Goal: Task Accomplishment & Management: Manage account settings

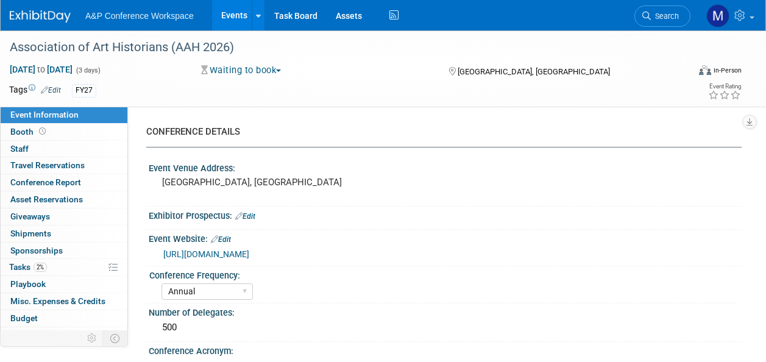
select select "Annual"
select select "Level 1"
select select "In-Person Booth"
select select "Art & Visual Culture"
select select "Bloomsbury Visual Arts"
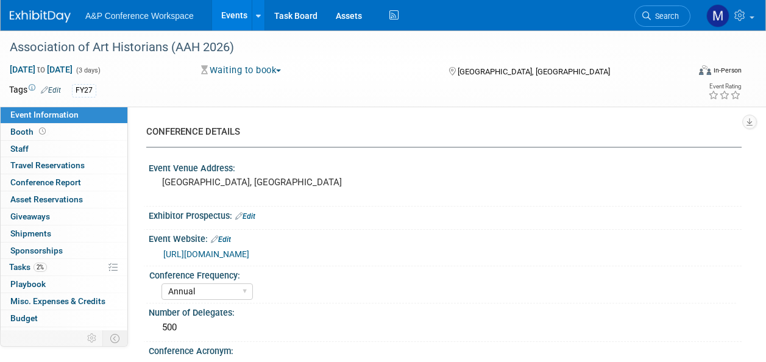
select select "[PERSON_NAME]"
select select "Networking/Commissioning"
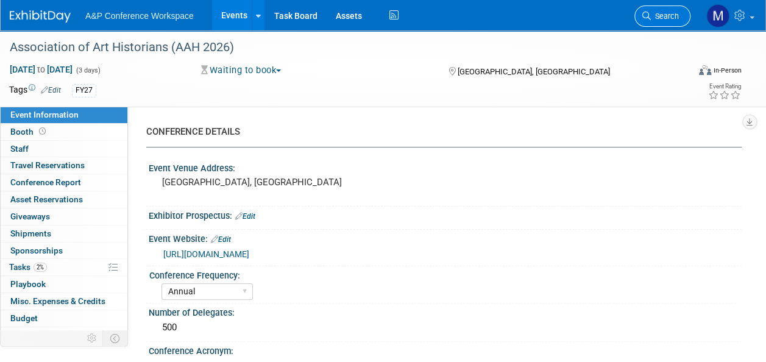
click at [674, 15] on span "Search" at bounding box center [665, 16] width 28 height 9
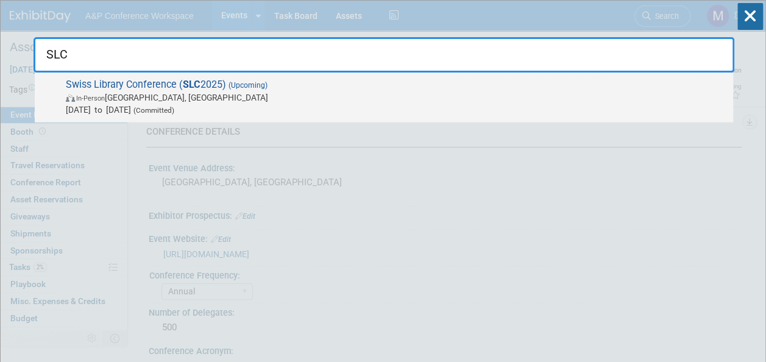
type input "SLC"
click at [223, 84] on span "Swiss Library Conference ( SLC 2025) (Upcoming) In-Person Bern, Switzerland Oct…" at bounding box center [394, 97] width 665 height 37
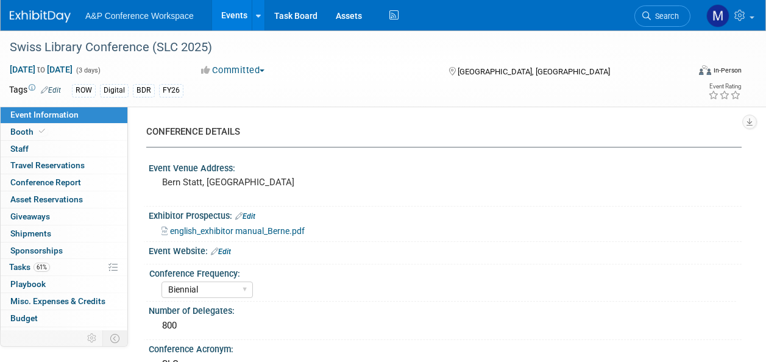
select select "Biennial"
select select "Level 2"
select select "In-Person Booth"
select select "Libraries"
select select "Bloomsbury Digital Resources"
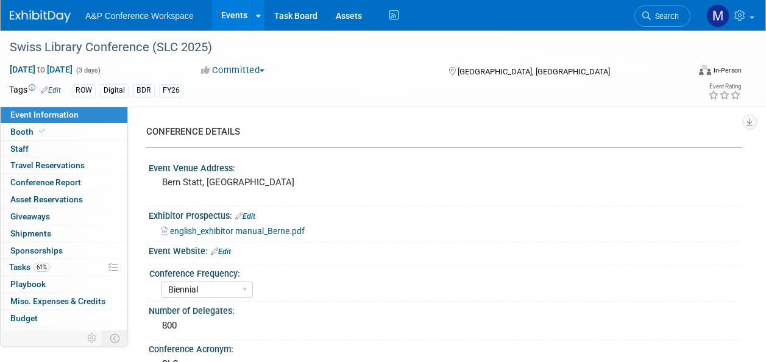
select select "[PERSON_NAME]"
select select "BDR Product Awareness and Trial Generation​"
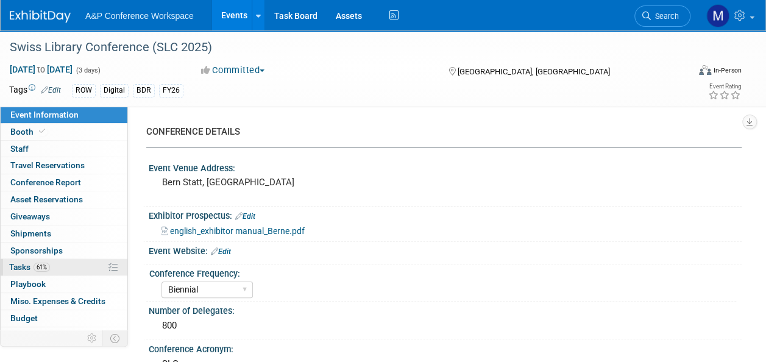
click at [79, 264] on link "61% Tasks 61%" at bounding box center [64, 267] width 127 height 16
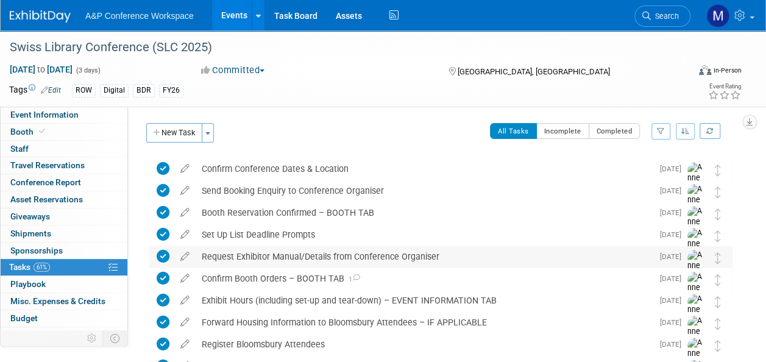
scroll to position [183, 0]
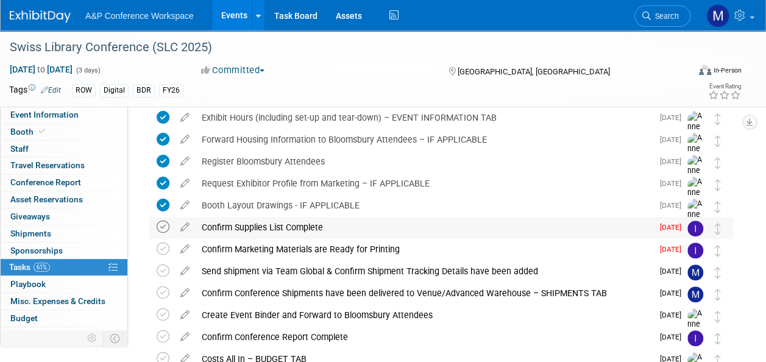
drag, startPoint x: 164, startPoint y: 222, endPoint x: 163, endPoint y: 228, distance: 6.2
click at [163, 223] on icon at bounding box center [163, 227] width 13 height 13
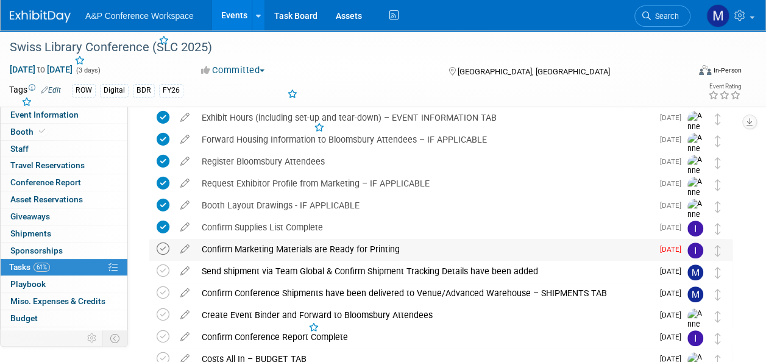
click at [163, 250] on icon at bounding box center [163, 249] width 13 height 13
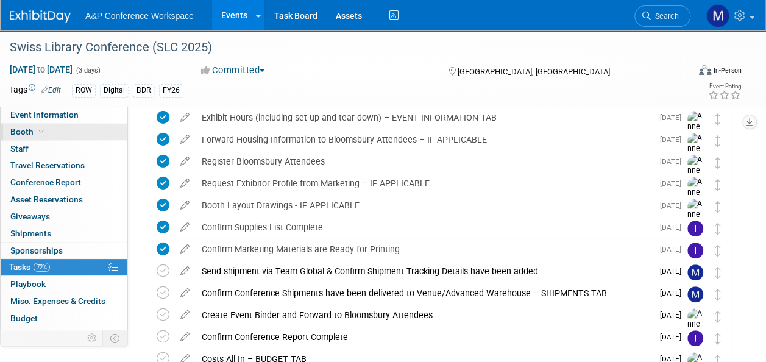
click at [87, 134] on link "Booth" at bounding box center [64, 132] width 127 height 16
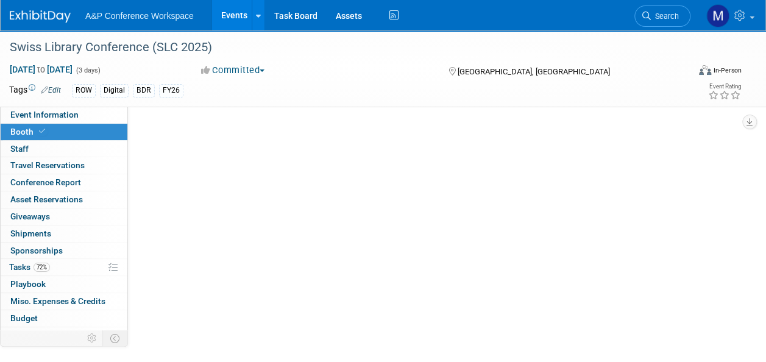
scroll to position [0, 0]
select select "DIGI"
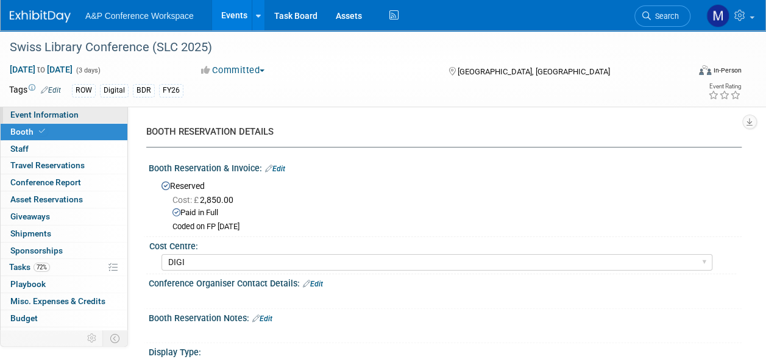
click at [35, 111] on span "Event Information" at bounding box center [44, 115] width 68 height 10
select select "Biennial"
select select "Level 2"
select select "In-Person Booth"
select select "Libraries"
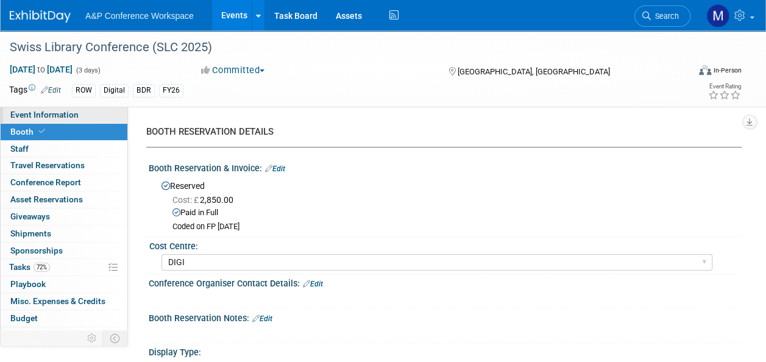
select select "Bloomsbury Digital Resources"
select select "[PERSON_NAME]"
select select "BDR Product Awareness and Trial Generation​"
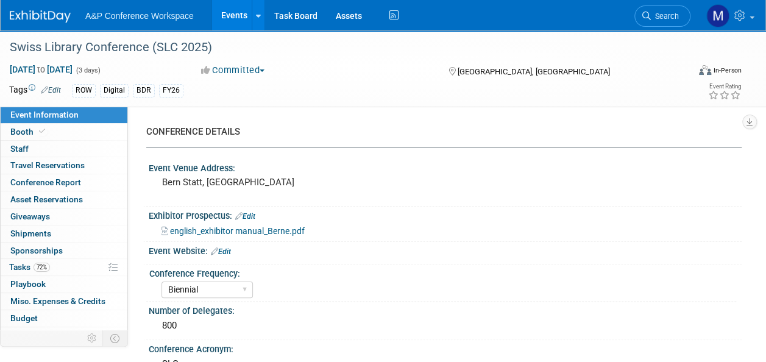
click at [256, 233] on span "english_exhibitor manual_Berne.pdf" at bounding box center [237, 231] width 135 height 10
click at [45, 237] on span "Shipments 0" at bounding box center [30, 234] width 41 height 10
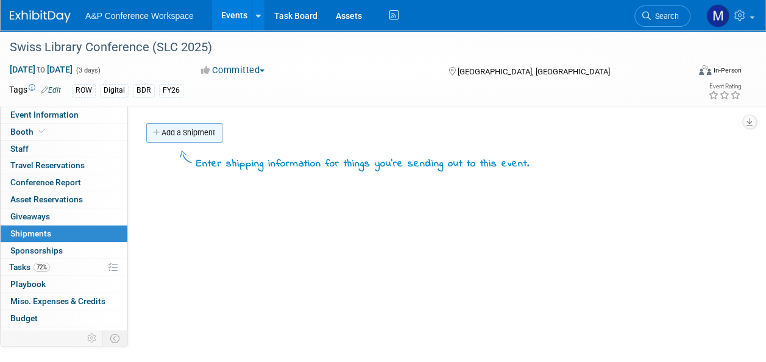
click at [215, 128] on link "Add a Shipment" at bounding box center [184, 133] width 76 height 20
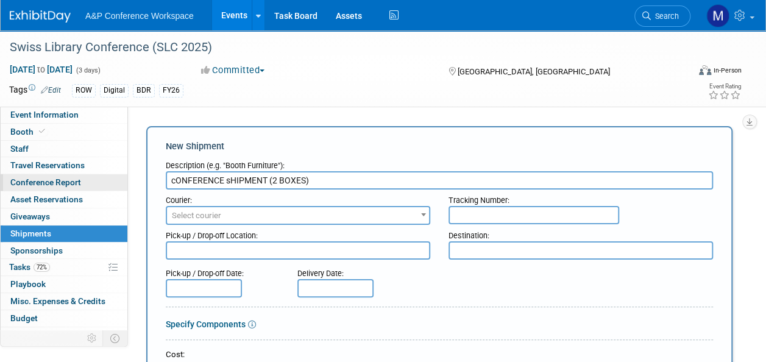
drag, startPoint x: 323, startPoint y: 178, endPoint x: 91, endPoint y: 182, distance: 231.1
click at [91, 182] on div "Event Information Event Info Booth Booth 0 Staff 0 Staff 0 Travel Reservations …" at bounding box center [383, 350] width 766 height 641
type input "Conference Shipment - 2 boxes"
click at [251, 213] on span "Select courier" at bounding box center [298, 215] width 262 height 17
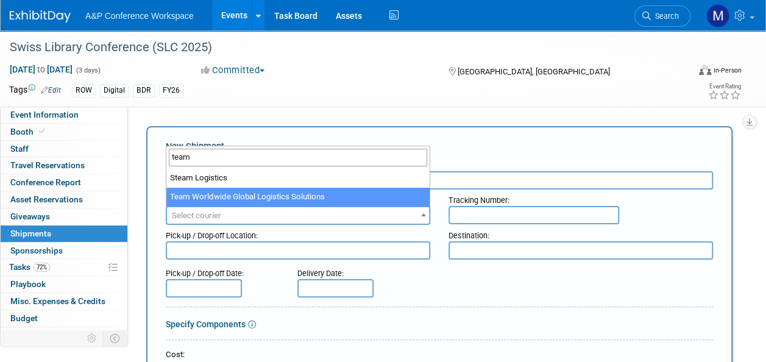
type input "team"
select select "569"
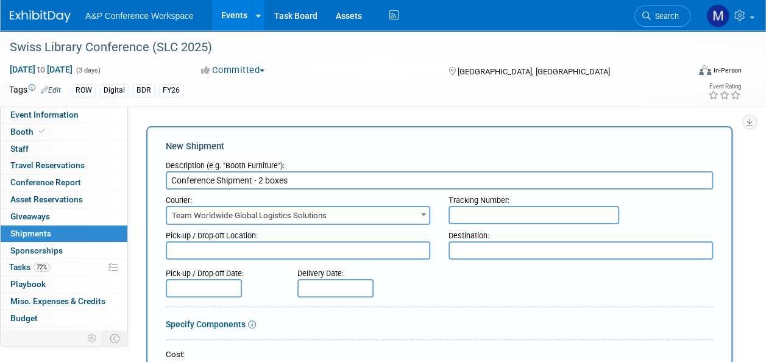
click at [252, 250] on textarea at bounding box center [298, 250] width 265 height 18
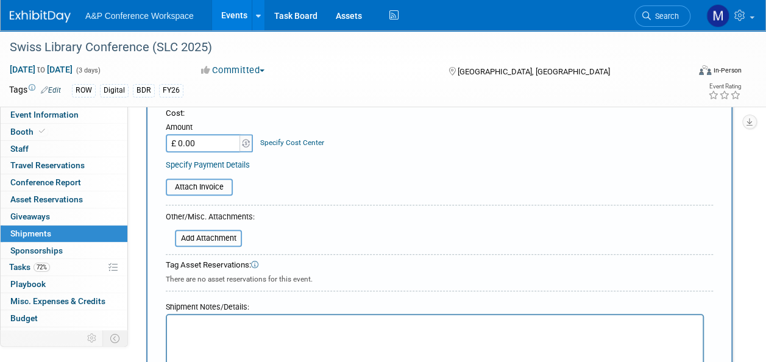
scroll to position [305, 0]
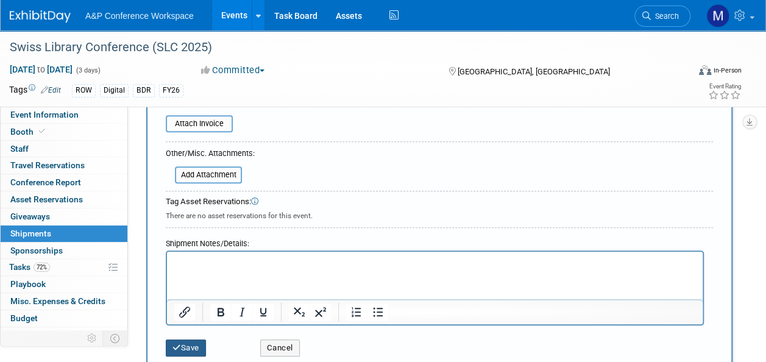
type textarea "Oxford office"
click at [191, 341] on button "Save" at bounding box center [186, 348] width 40 height 17
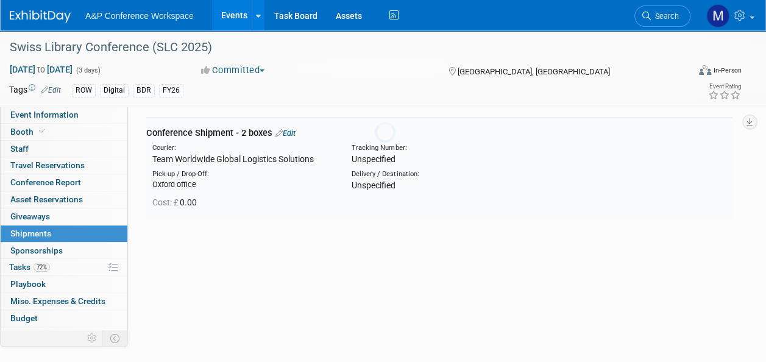
scroll to position [27, 0]
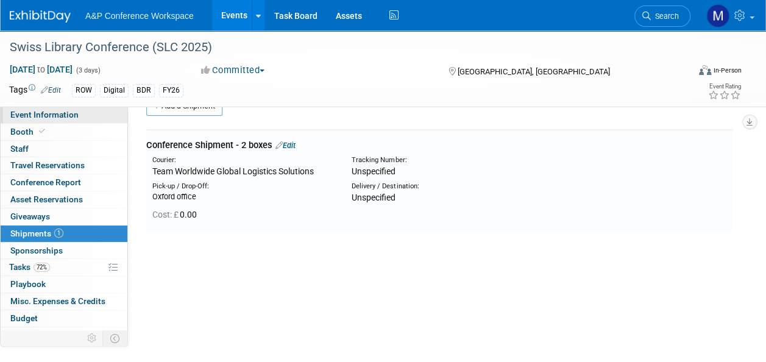
click at [96, 116] on link "Event Information" at bounding box center [64, 115] width 127 height 16
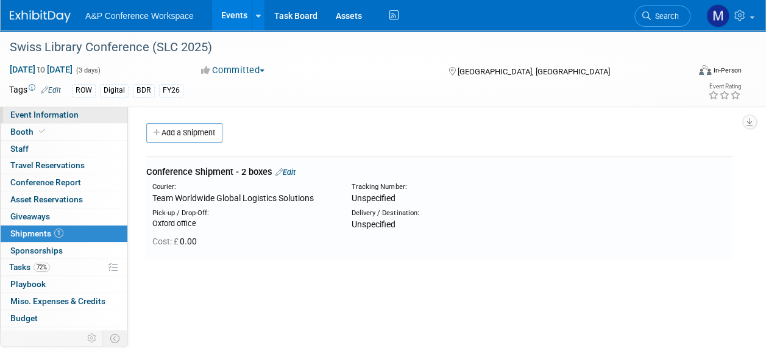
select select "Biennial"
select select "Level 2"
select select "In-Person Booth"
select select "Libraries"
select select "Bloomsbury Digital Resources"
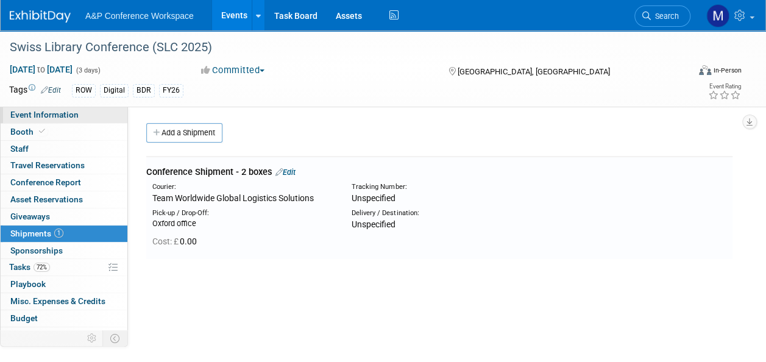
select select "[PERSON_NAME]"
select select "BDR Product Awareness and Trial Generation​"
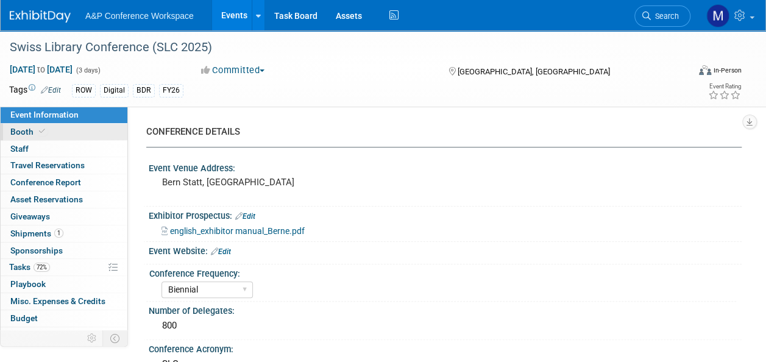
click at [69, 132] on link "Booth" at bounding box center [64, 132] width 127 height 16
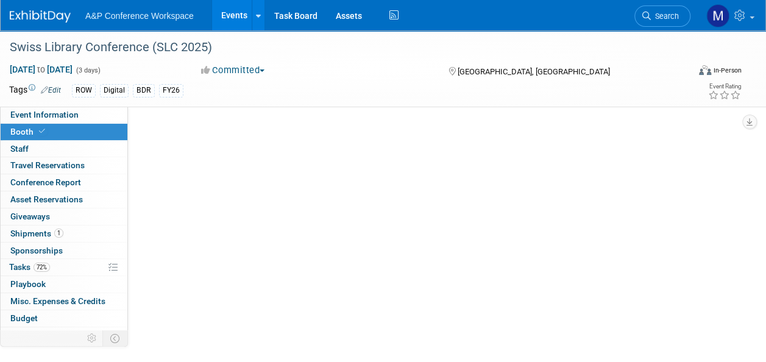
select select "DIGI"
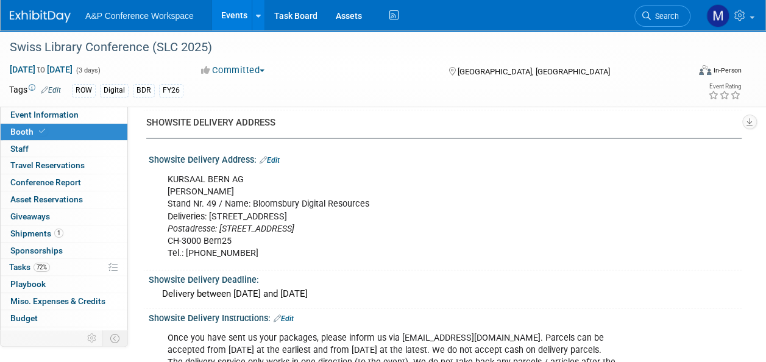
scroll to position [1280, 0]
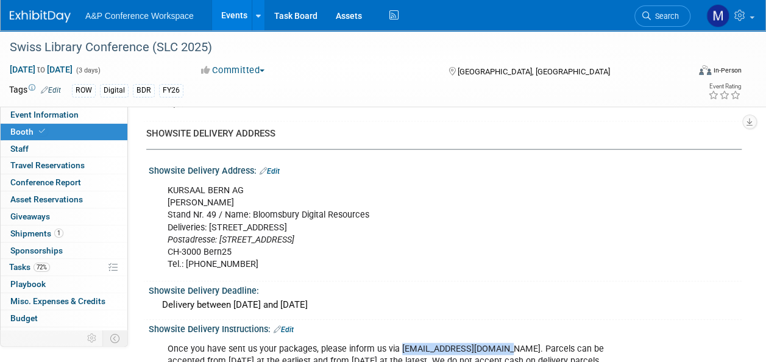
drag, startPoint x: 399, startPoint y: 341, endPoint x: 488, endPoint y: 345, distance: 89.1
click at [488, 345] on div "Once you have sent us your packages, please inform us via [EMAIL_ADDRESS][DOMAI…" at bounding box center [391, 367] width 465 height 61
drag, startPoint x: 488, startPoint y: 345, endPoint x: 480, endPoint y: 344, distance: 8.0
copy div "[EMAIL_ADDRESS][DOMAIN_NAME]."
click at [54, 231] on span "1" at bounding box center [58, 233] width 9 height 9
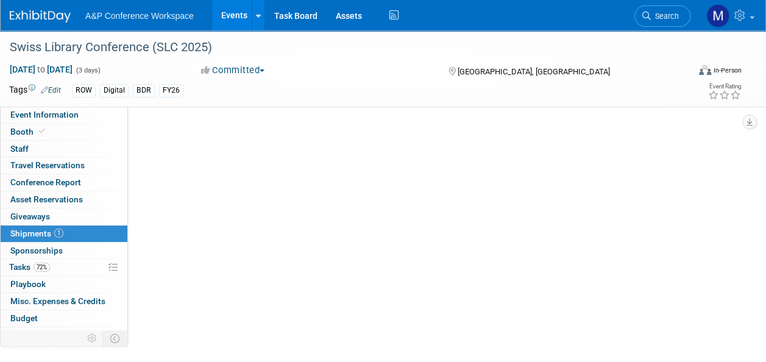
scroll to position [0, 0]
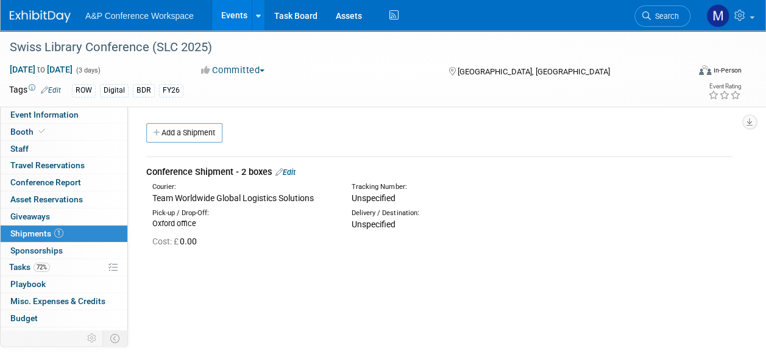
click at [293, 171] on link "Edit" at bounding box center [286, 172] width 20 height 9
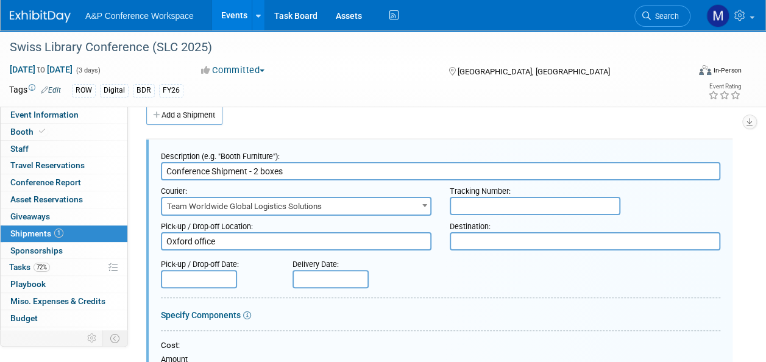
click at [215, 282] on input "text" at bounding box center [199, 279] width 76 height 18
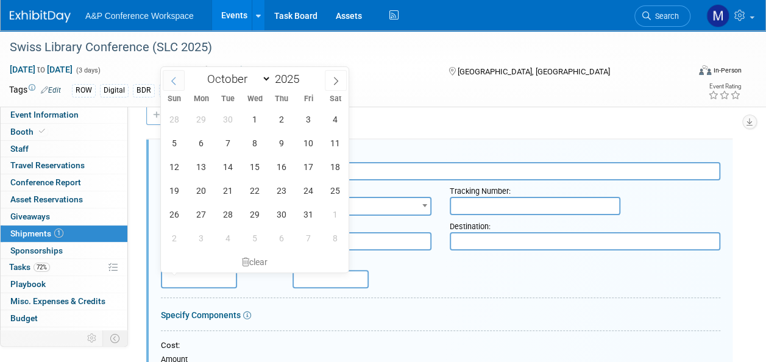
click at [173, 83] on icon at bounding box center [173, 81] width 9 height 9
select select "8"
click at [228, 191] on span "23" at bounding box center [228, 191] width 24 height 24
type input "[DATE]"
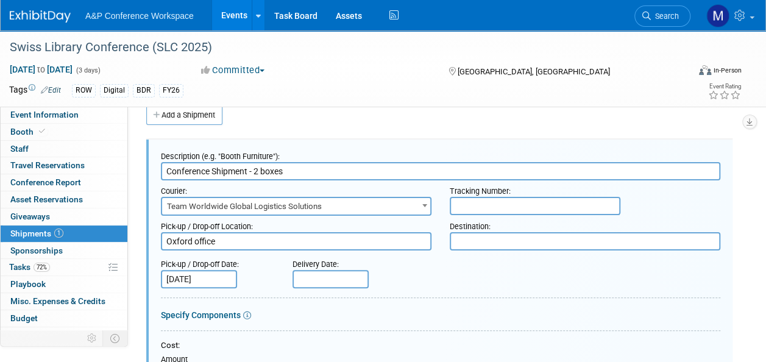
click at [476, 241] on textarea at bounding box center [585, 241] width 271 height 18
click at [460, 242] on textarea "fREIGHT FWDR" at bounding box center [585, 241] width 271 height 18
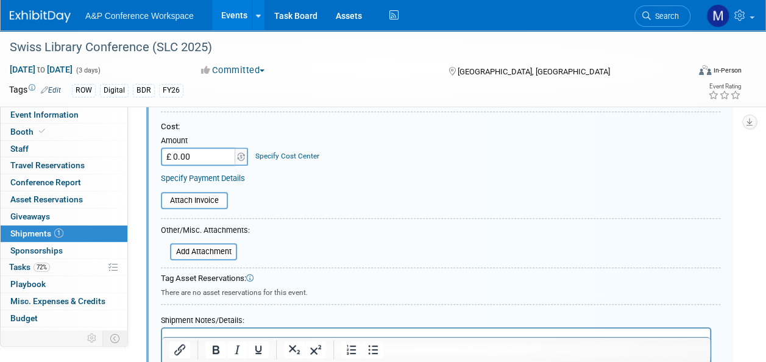
scroll to position [262, 0]
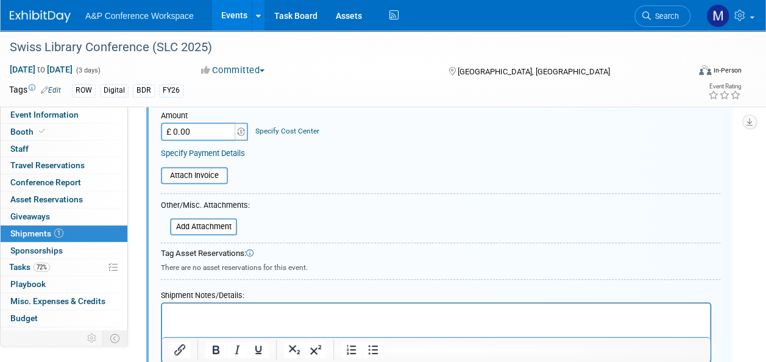
type textarea "FREIGHT FWDR"
click at [222, 318] on p "Rich Text Area. Press ALT-0 for help." at bounding box center [436, 314] width 534 height 12
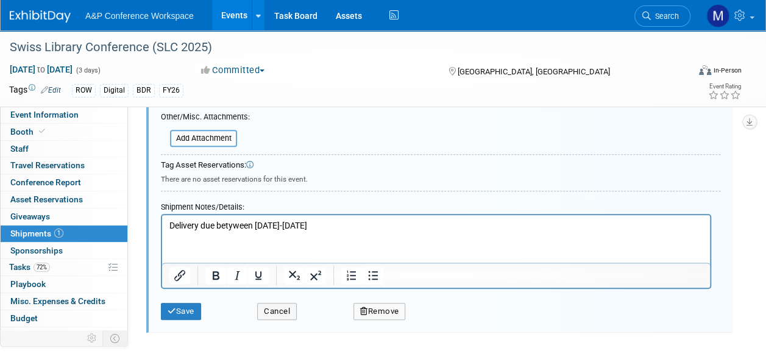
scroll to position [437, 0]
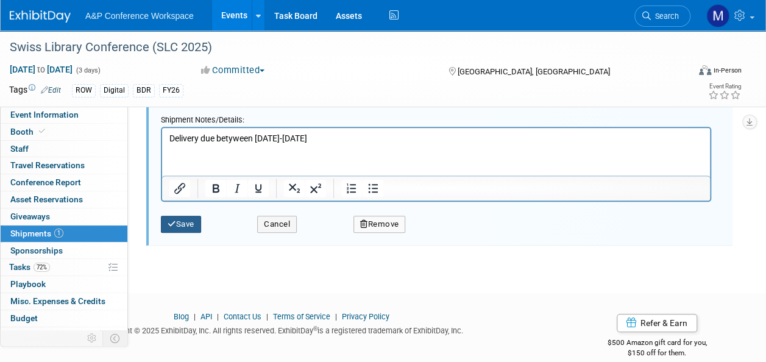
click at [182, 224] on button "Save" at bounding box center [181, 224] width 40 height 17
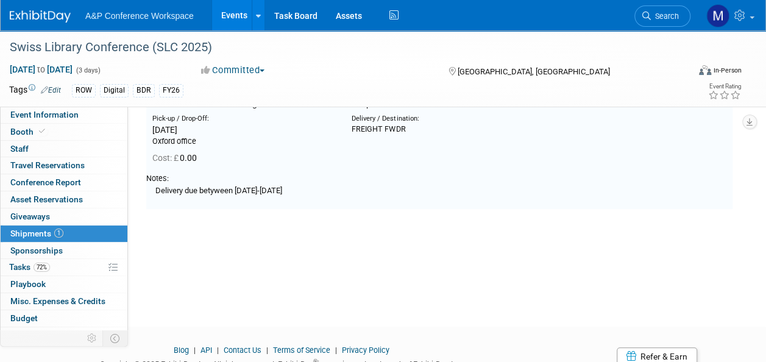
scroll to position [18, 0]
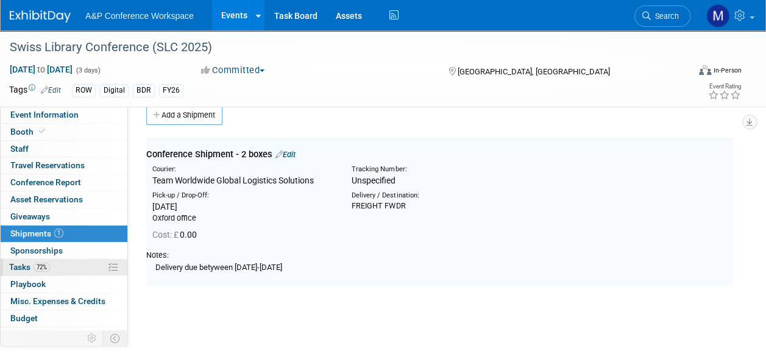
click at [86, 263] on link "72% Tasks 72%" at bounding box center [64, 267] width 127 height 16
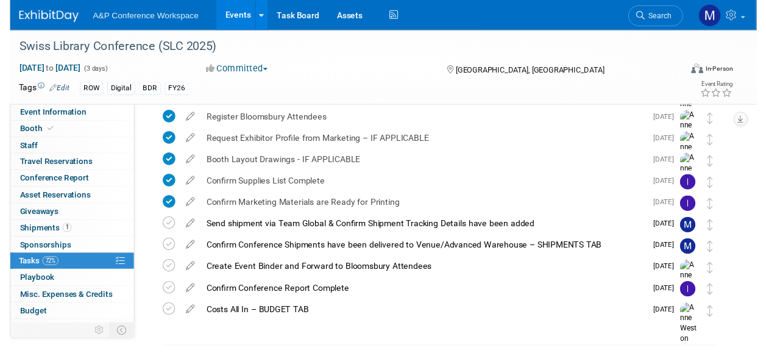
scroll to position [244, 0]
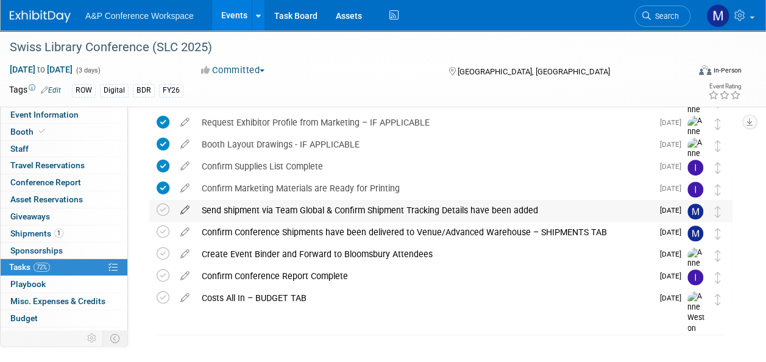
click at [185, 212] on icon at bounding box center [184, 207] width 21 height 15
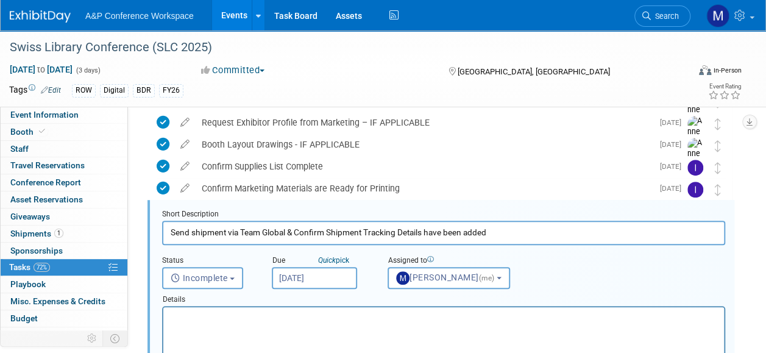
scroll to position [265, 0]
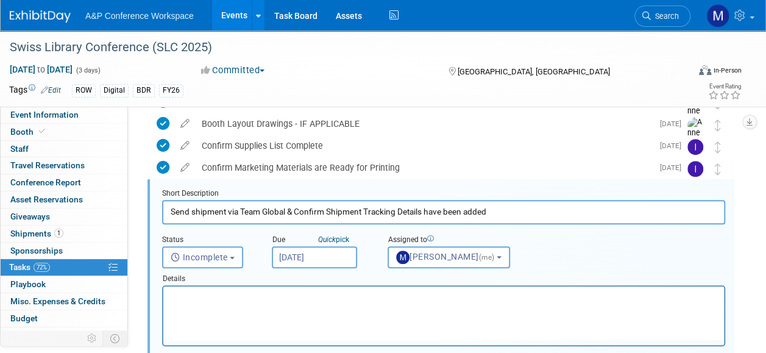
click at [319, 258] on input "[DATE]" at bounding box center [314, 257] width 85 height 22
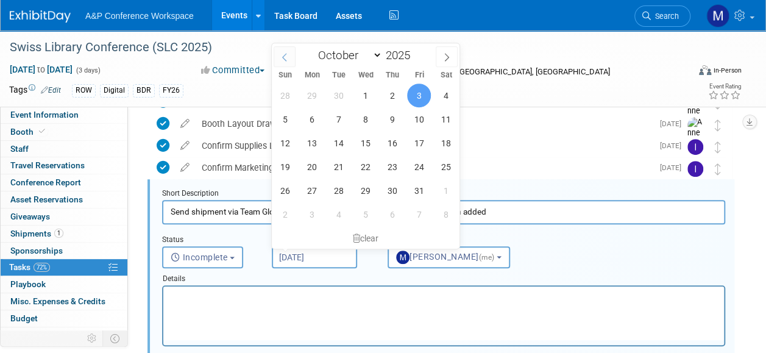
click at [279, 57] on span at bounding box center [285, 56] width 22 height 21
select select "8"
click at [337, 162] on span "23" at bounding box center [339, 167] width 24 height 24
type input "[DATE]"
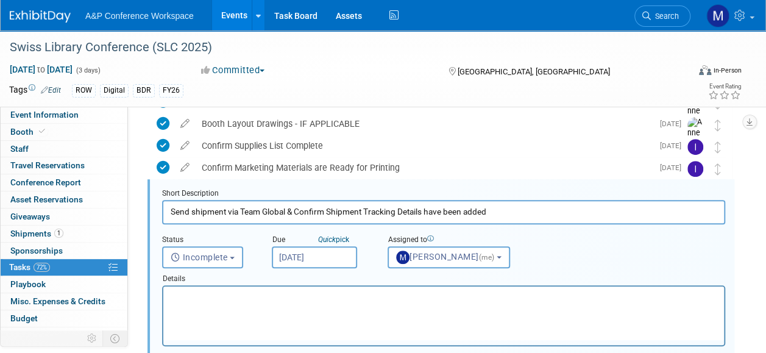
click at [296, 303] on html at bounding box center [443, 295] width 561 height 16
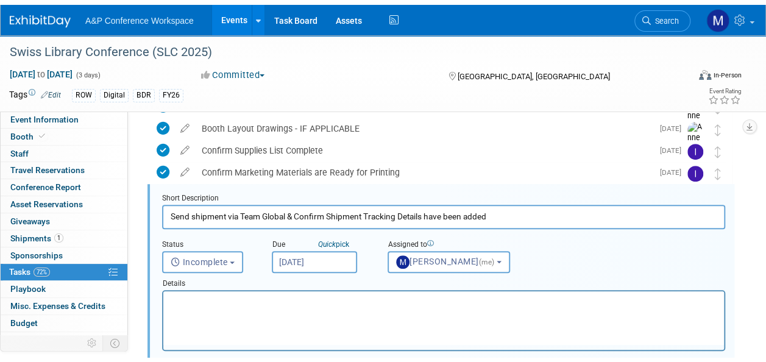
scroll to position [447, 0]
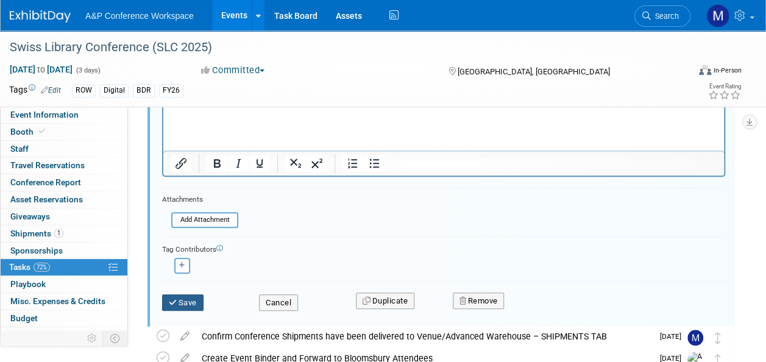
click at [193, 303] on button "Save" at bounding box center [182, 302] width 41 height 17
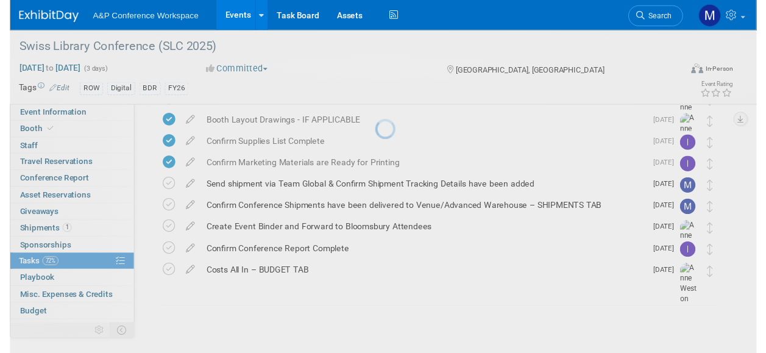
scroll to position [265, 0]
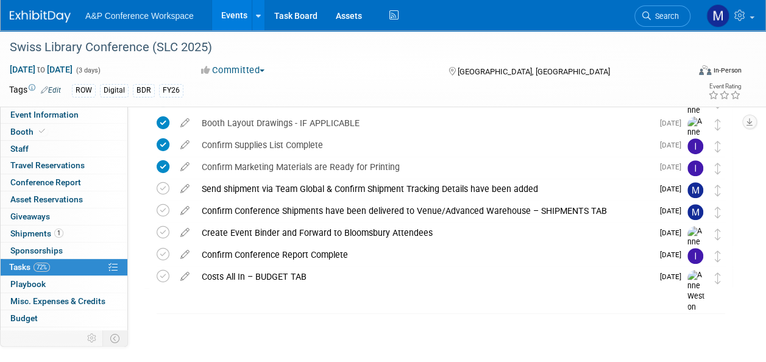
click at [183, 212] on icon at bounding box center [184, 208] width 21 height 15
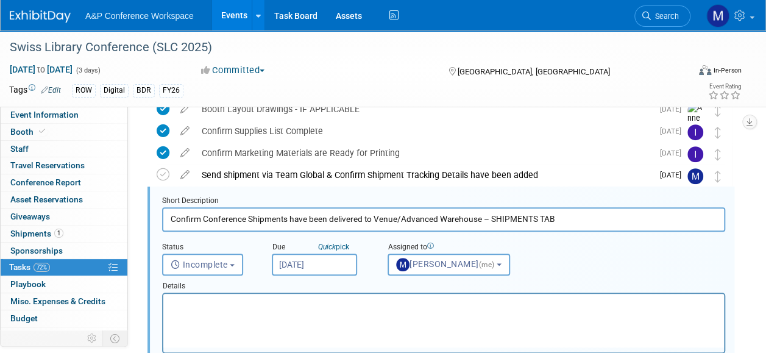
scroll to position [287, 0]
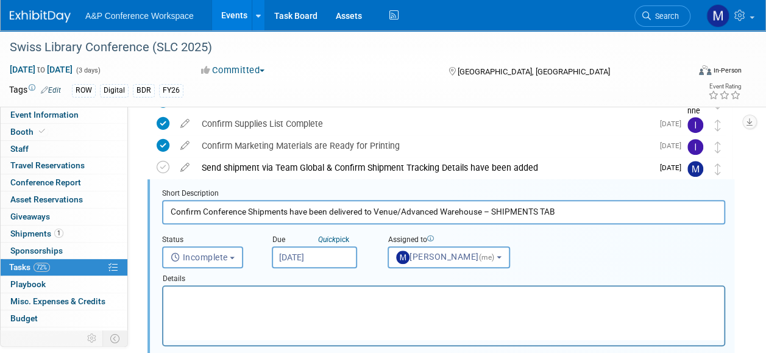
click at [307, 251] on input "[DATE]" at bounding box center [314, 257] width 85 height 22
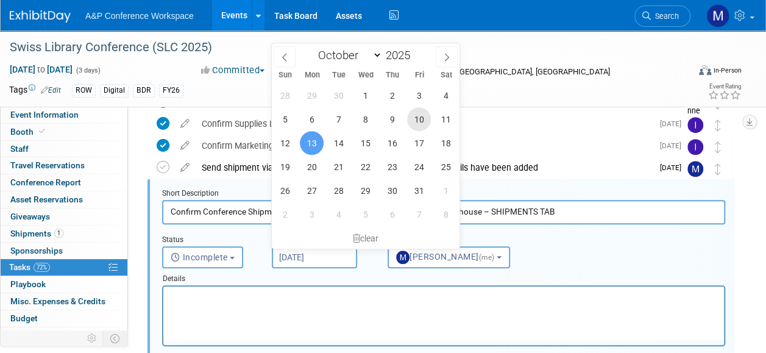
click at [416, 116] on span "10" at bounding box center [419, 119] width 24 height 24
type input "[DATE]"
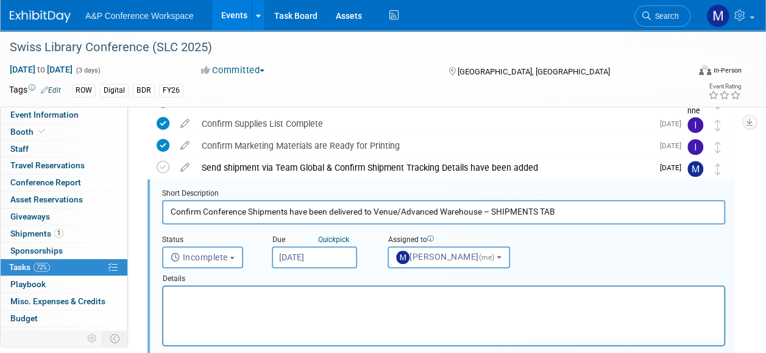
drag, startPoint x: 569, startPoint y: 212, endPoint x: 398, endPoint y: 220, distance: 170.9
click at [398, 220] on input "Confirm Conference Shipments have been delivered to Venue/Advanced Warehouse – …" at bounding box center [443, 212] width 563 height 24
click at [561, 206] on input "Confirm Conference Shipments have been delivered to Venue/Advanced Warehouse – …" at bounding box center [443, 212] width 563 height 24
drag, startPoint x: 561, startPoint y: 210, endPoint x: 485, endPoint y: 211, distance: 76.8
click at [485, 211] on input "Confirm Conference Shipments have been delivered to Venue/Advanced Warehouse – …" at bounding box center [443, 212] width 563 height 24
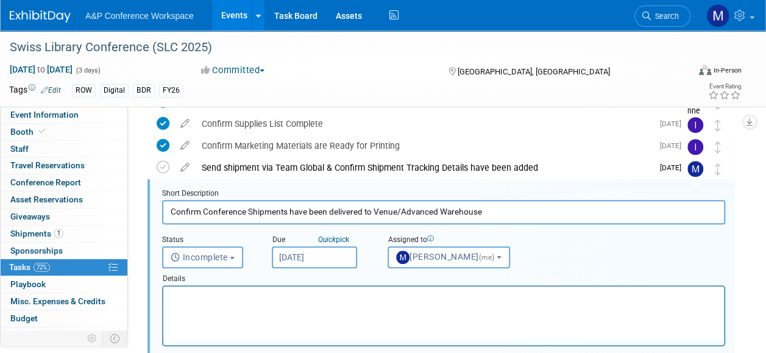
click at [398, 211] on input "Confirm Conference Shipments have been delivered to Venue/Advanced Warehouse" at bounding box center [443, 212] width 563 height 24
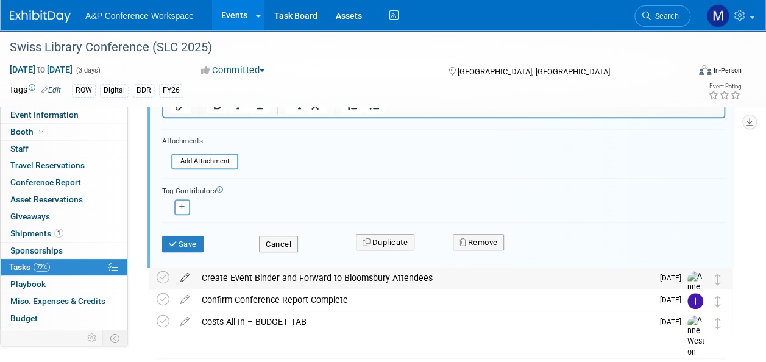
scroll to position [530, 0]
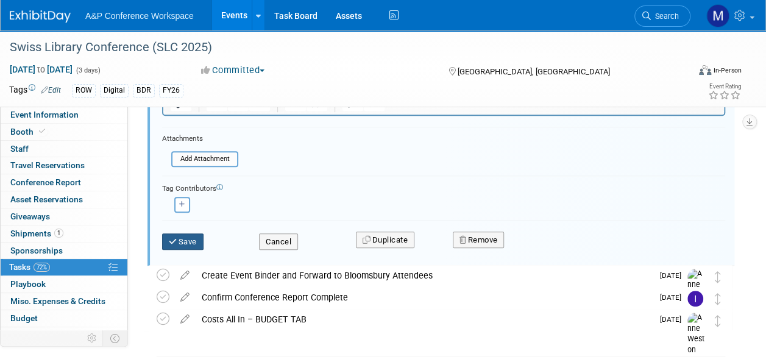
type input "Confirm Conference Shipments have been delivered to Advanced Warehouse"
click at [182, 237] on button "Save" at bounding box center [182, 241] width 41 height 17
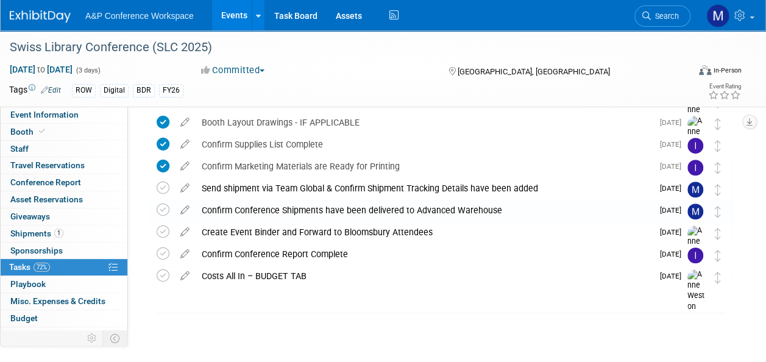
scroll to position [265, 0]
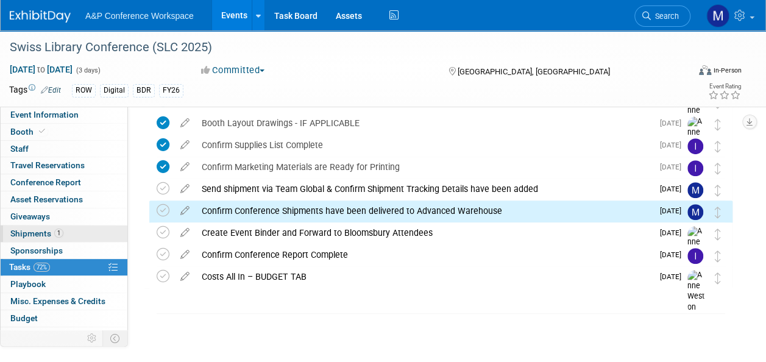
click at [80, 231] on link "1 Shipments 1" at bounding box center [64, 234] width 127 height 16
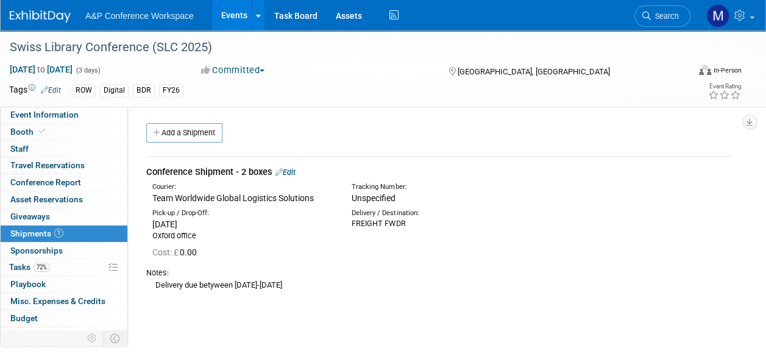
click at [292, 163] on td "Conference Shipment - 2 boxes Edit Courier: Team Worldwide Global Logistics Sol…" at bounding box center [439, 230] width 586 height 147
click at [293, 168] on link "Edit" at bounding box center [286, 172] width 20 height 9
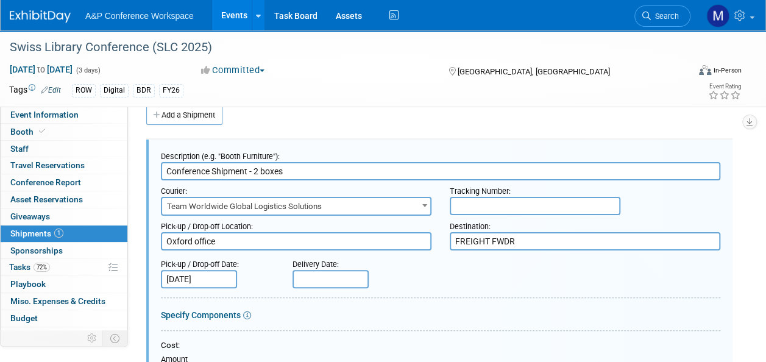
click at [527, 238] on textarea "FREIGHT FWDR" at bounding box center [585, 241] width 271 height 18
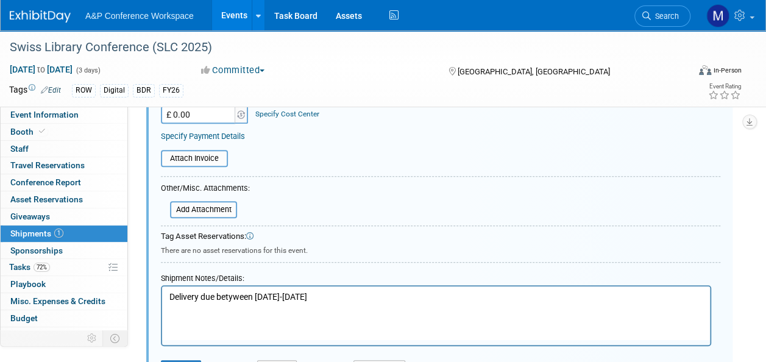
scroll to position [323, 0]
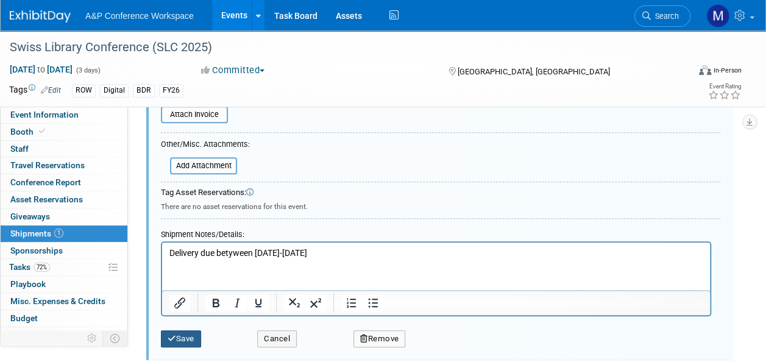
type textarea "FREIGHT FWDR (advance warehouse)"
click at [194, 336] on button "Save" at bounding box center [181, 338] width 40 height 17
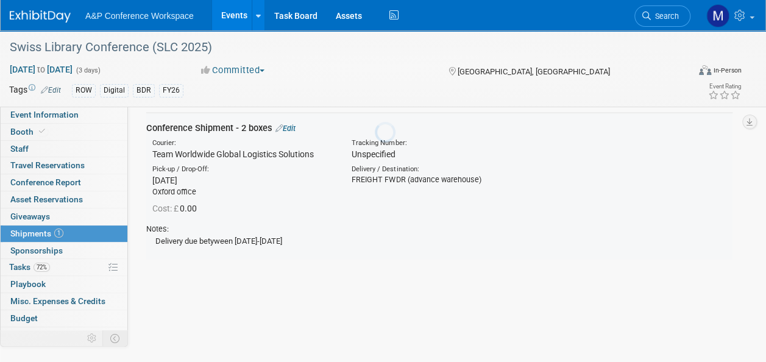
scroll to position [18, 0]
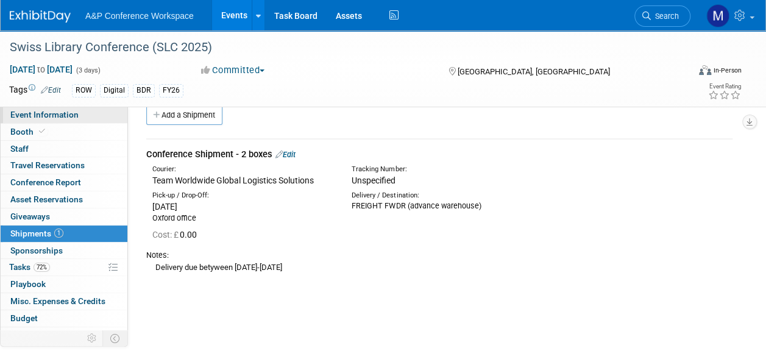
click at [50, 112] on span "Event Information" at bounding box center [44, 115] width 68 height 10
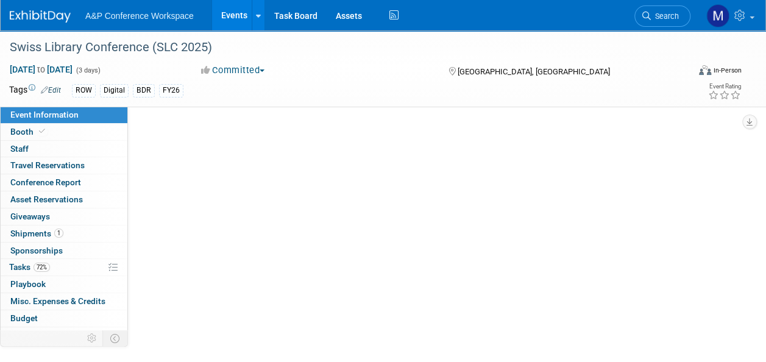
select select "Biennial"
select select "Level 2"
select select "In-Person Booth"
select select "Libraries"
select select "Bloomsbury Digital Resources"
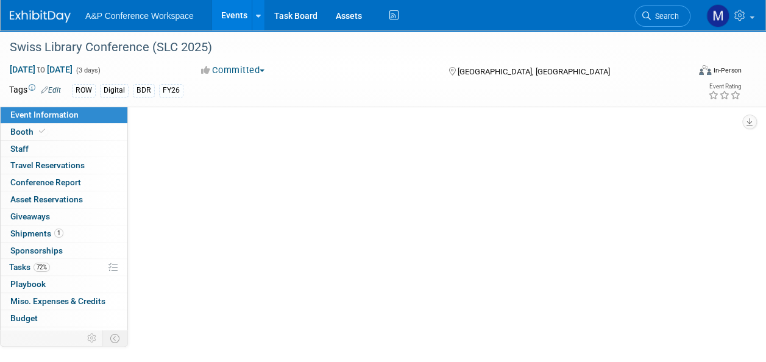
select select "[PERSON_NAME]"
select select "BDR Product Awareness and Trial Generation​"
